Goal: Task Accomplishment & Management: Manage account settings

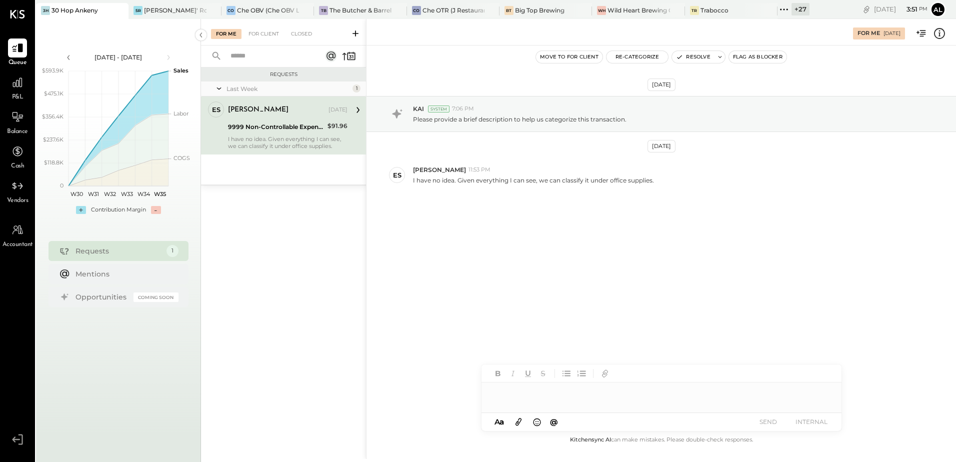
click at [355, 110] on icon at bounding box center [357, 109] width 13 height 13
